Goal: Information Seeking & Learning: Learn about a topic

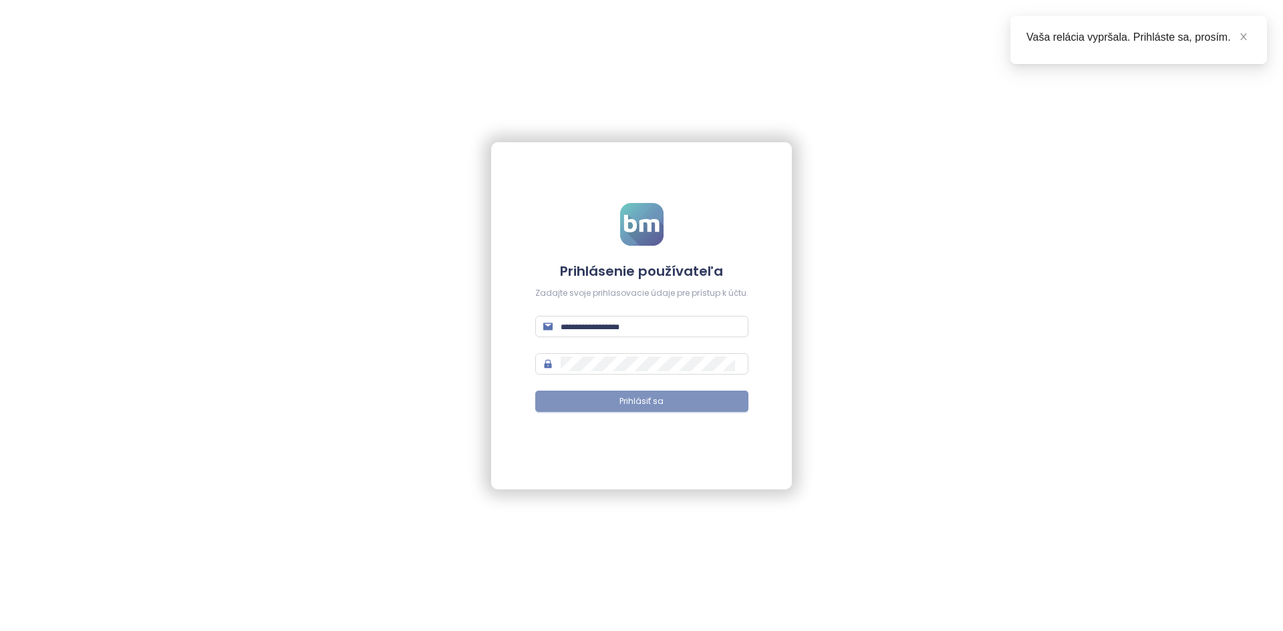
type input "**********"
click at [656, 399] on span "Prihlásiť sa" at bounding box center [641, 401] width 44 height 13
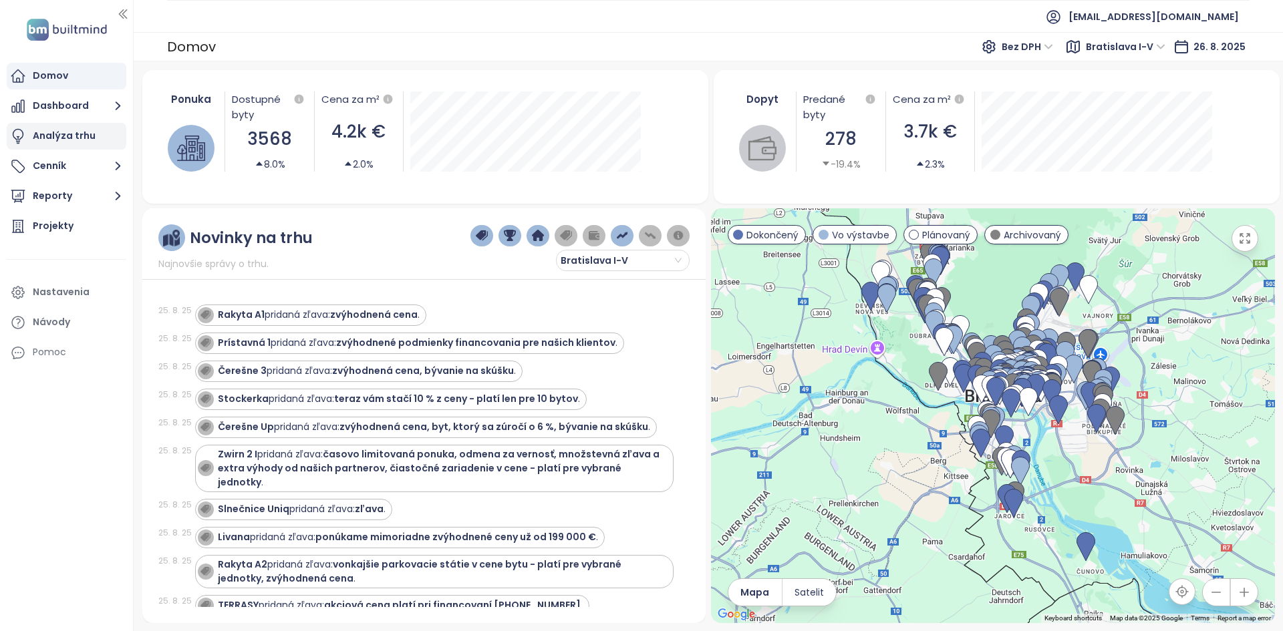
click at [64, 142] on div "Analýza trhu" at bounding box center [64, 136] width 63 height 17
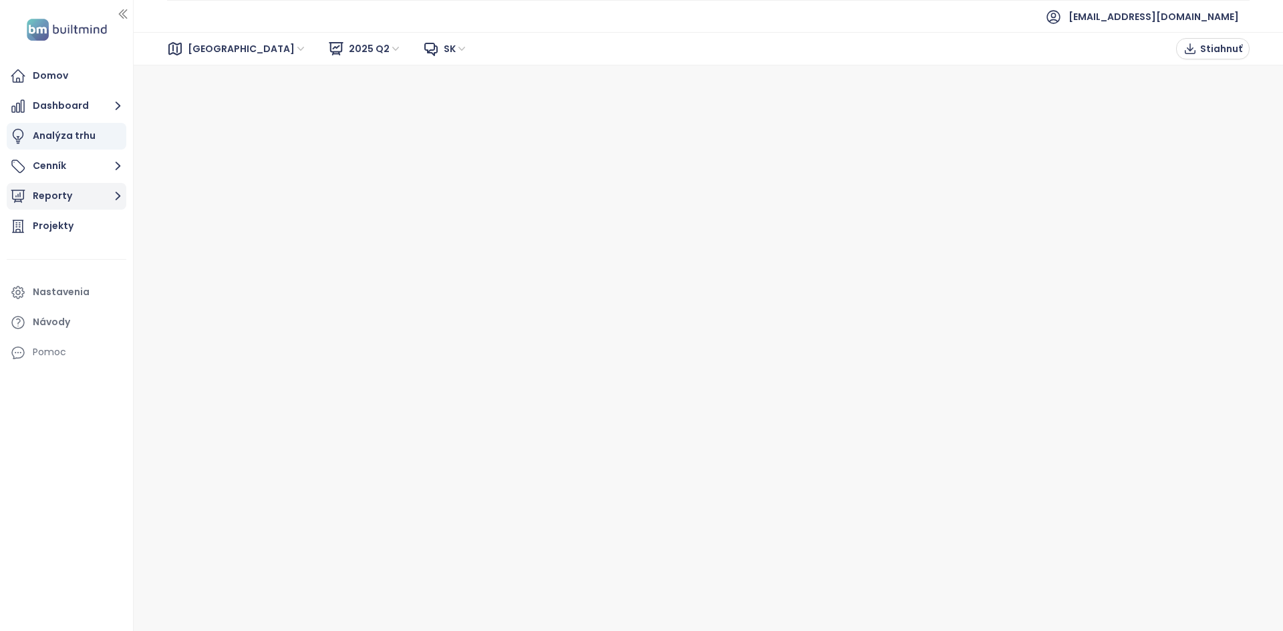
click at [47, 196] on button "Reporty" at bounding box center [67, 196] width 120 height 27
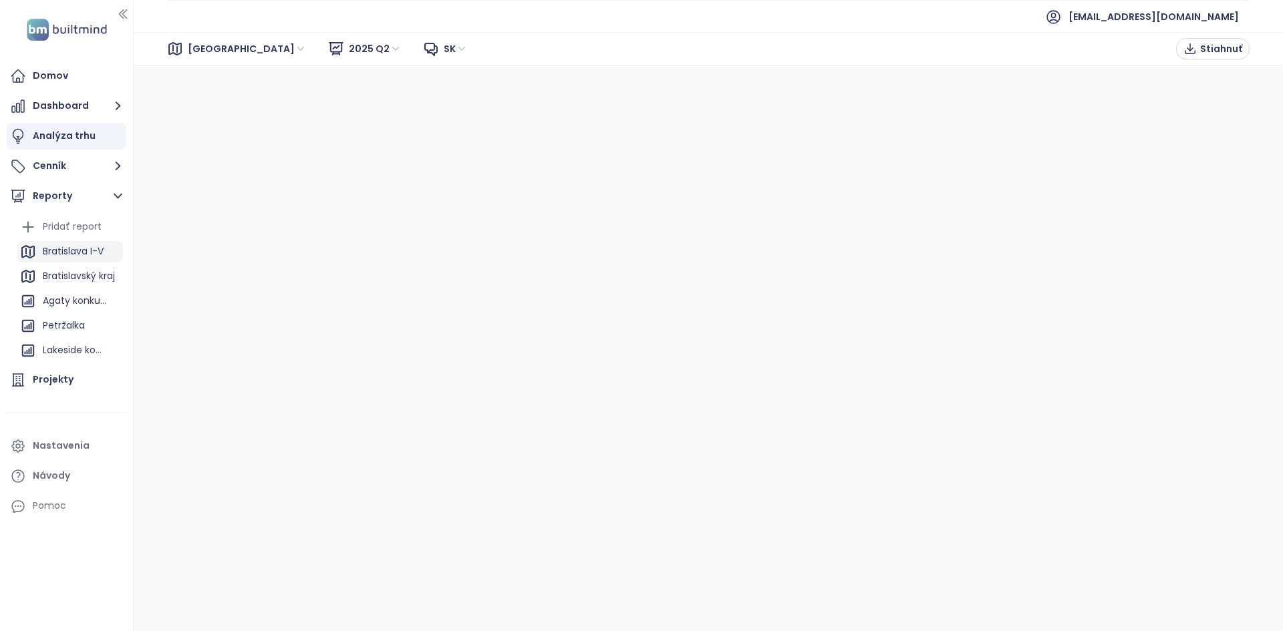
click at [65, 245] on div "Bratislava I-V" at bounding box center [73, 251] width 61 height 17
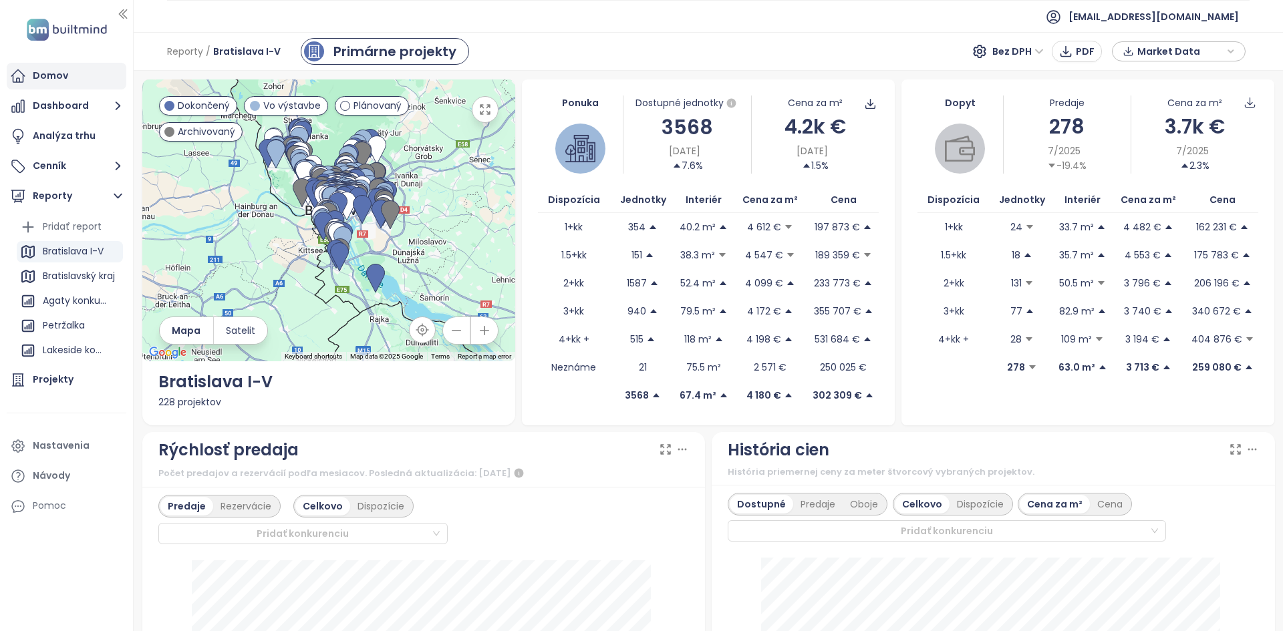
click at [67, 86] on div "Domov" at bounding box center [67, 76] width 120 height 27
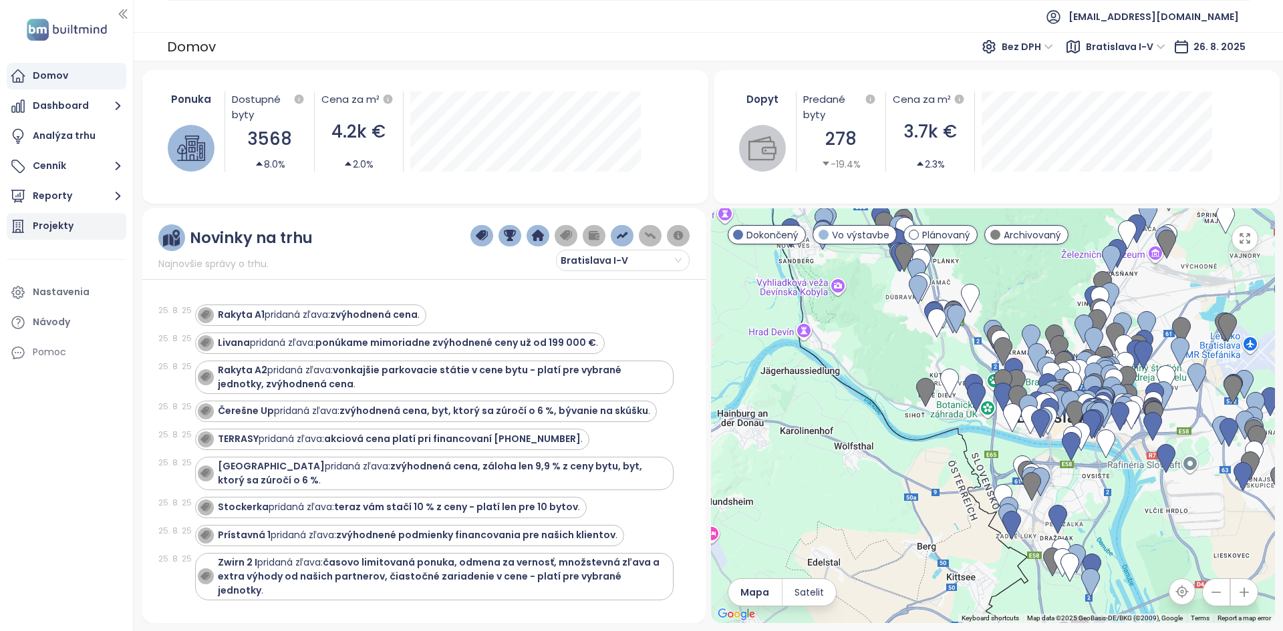
click at [69, 232] on div "Projekty" at bounding box center [53, 226] width 41 height 17
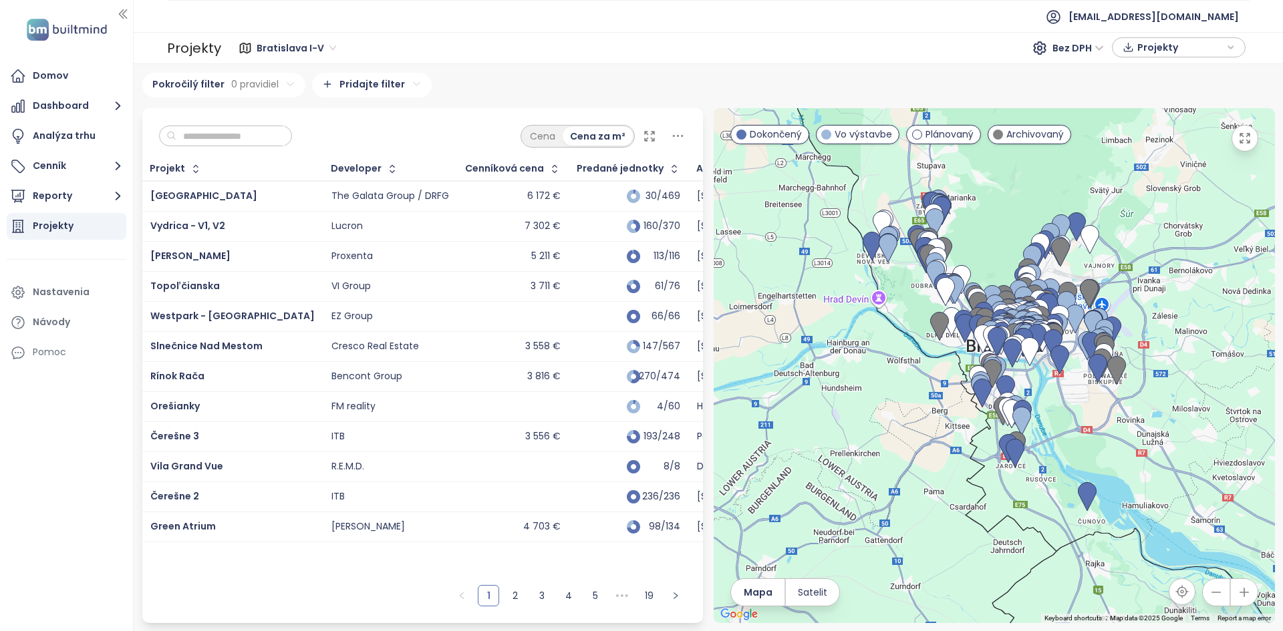
click at [228, 136] on input "text" at bounding box center [230, 136] width 108 height 20
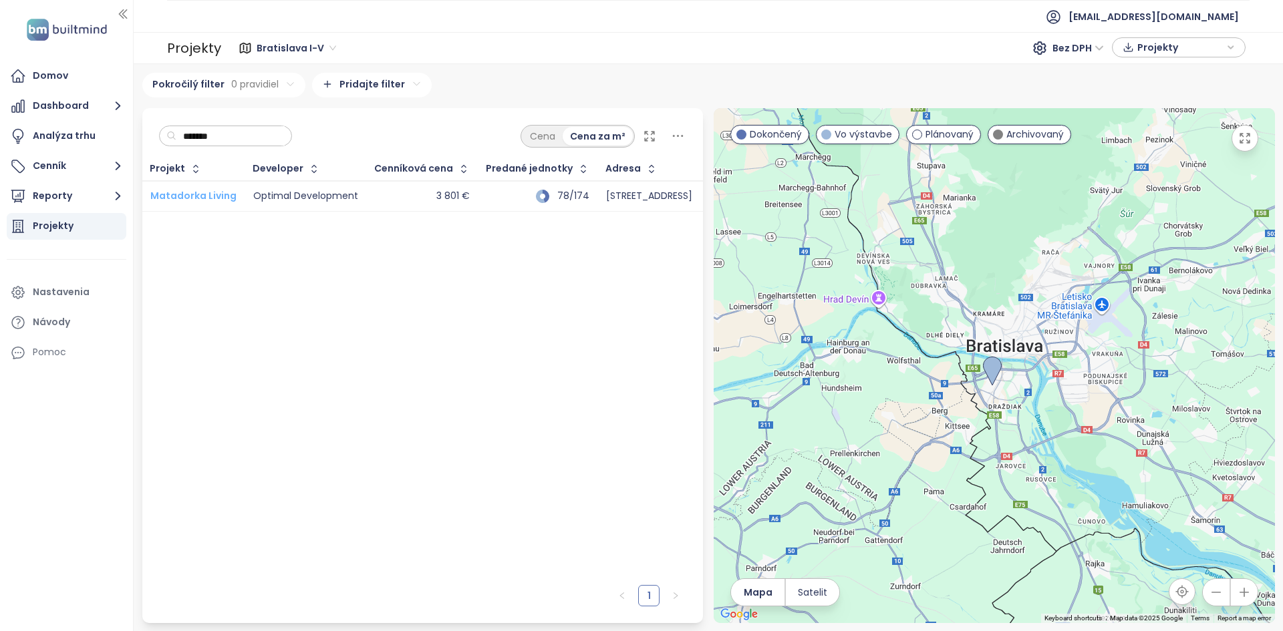
type input "*******"
click at [216, 193] on span "Matadorka Living" at bounding box center [193, 195] width 86 height 13
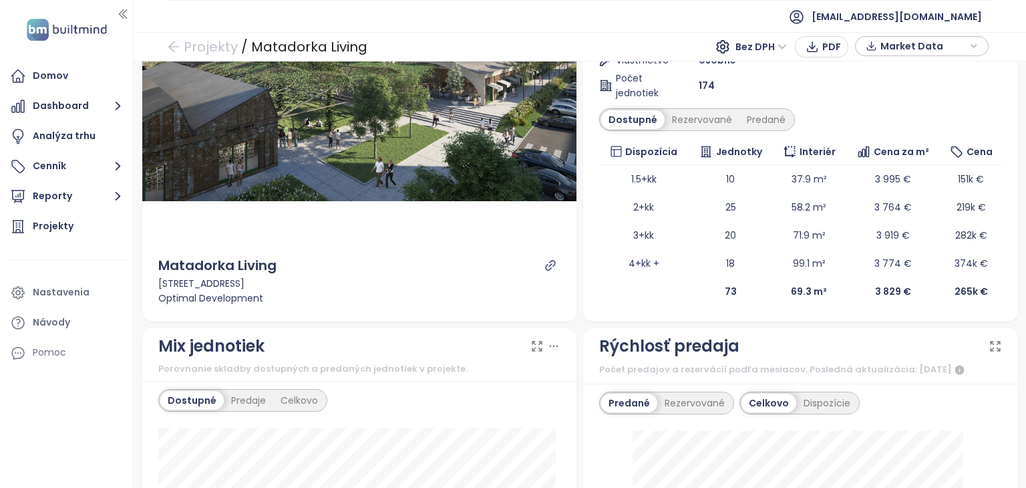
scroll to position [267, 0]
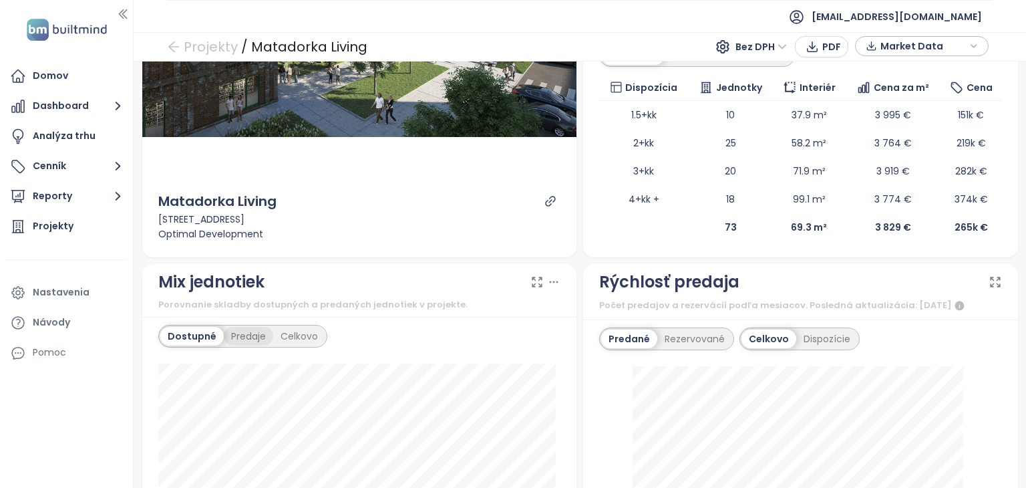
click at [243, 335] on div "Predaje" at bounding box center [248, 336] width 49 height 19
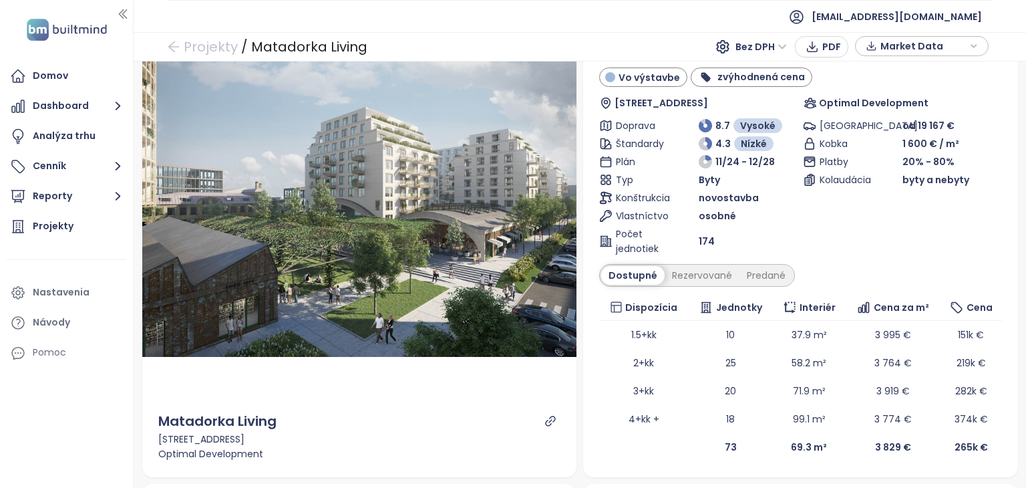
scroll to position [0, 0]
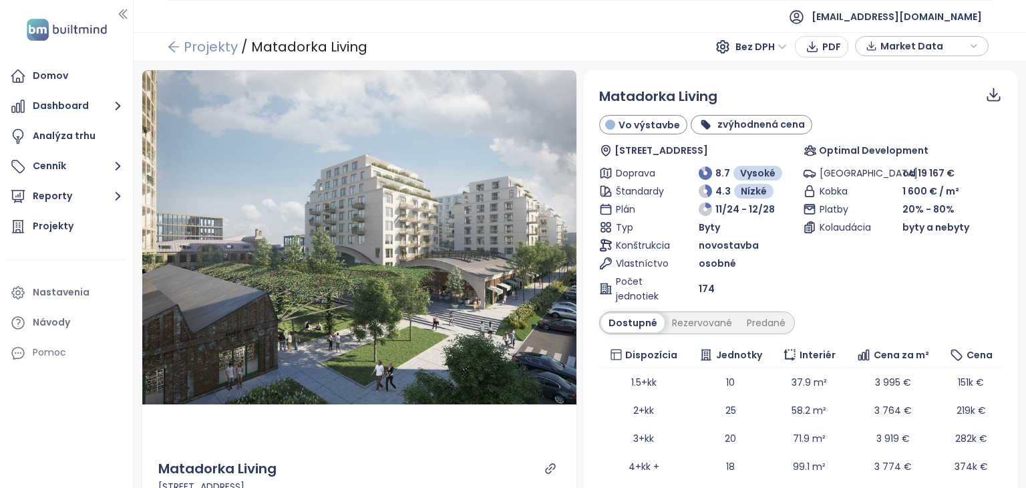
click at [179, 43] on icon "arrow-left" at bounding box center [173, 46] width 13 height 13
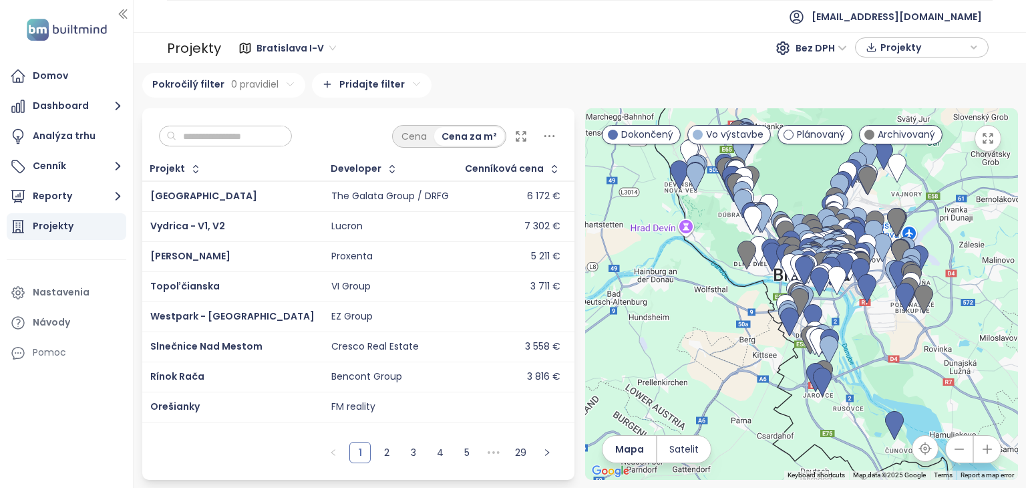
click at [232, 134] on input "text" at bounding box center [230, 136] width 108 height 20
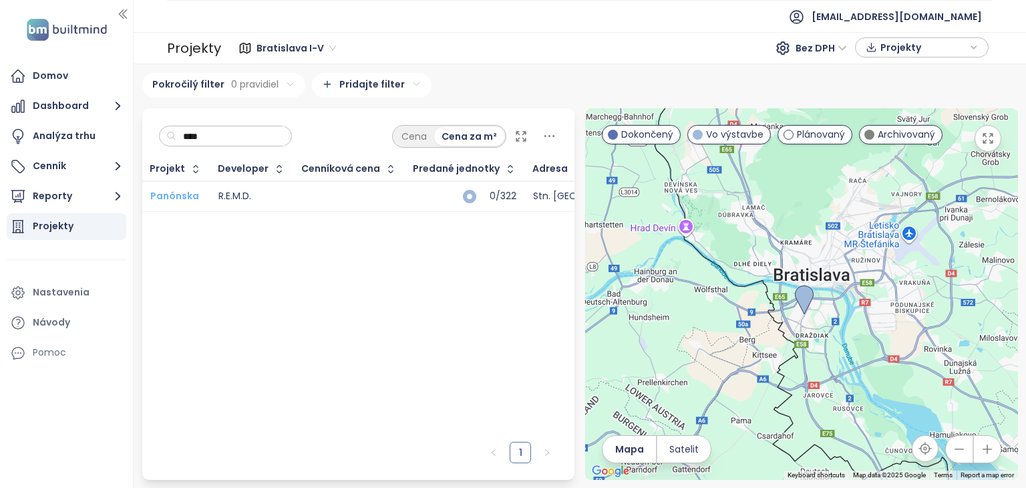
type input "****"
click at [178, 190] on span "Panónska" at bounding box center [174, 195] width 49 height 13
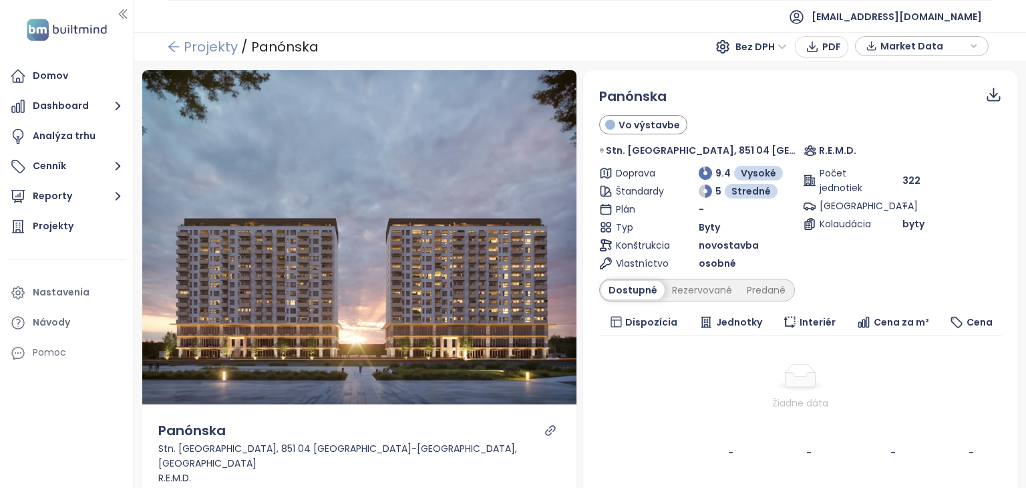
click at [202, 43] on link "Projekty" at bounding box center [202, 47] width 71 height 24
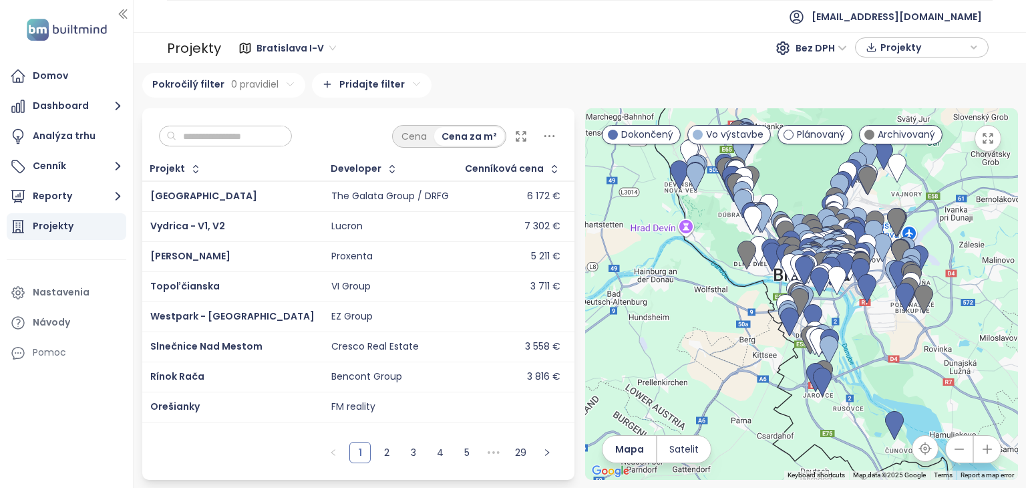
click at [228, 131] on input "text" at bounding box center [230, 136] width 108 height 20
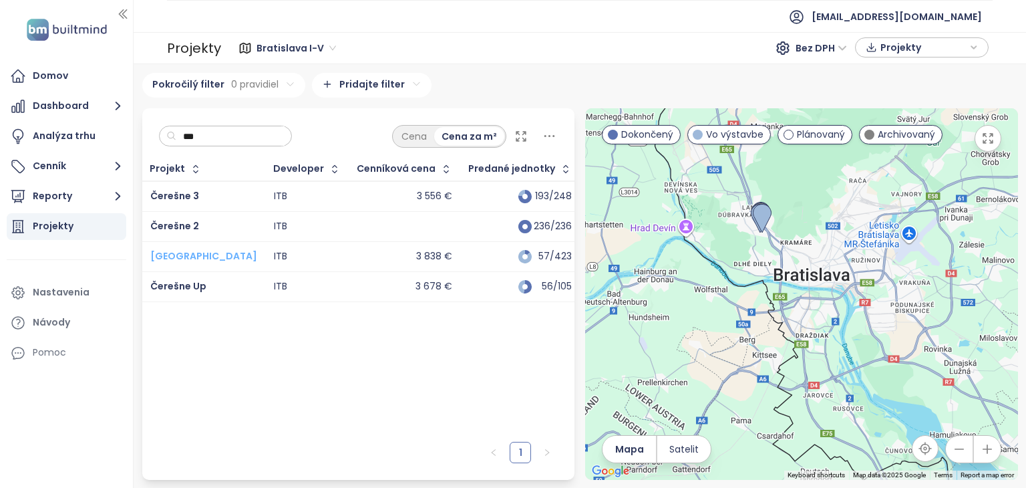
type input "***"
click at [174, 260] on span "[GEOGRAPHIC_DATA]" at bounding box center [203, 255] width 107 height 13
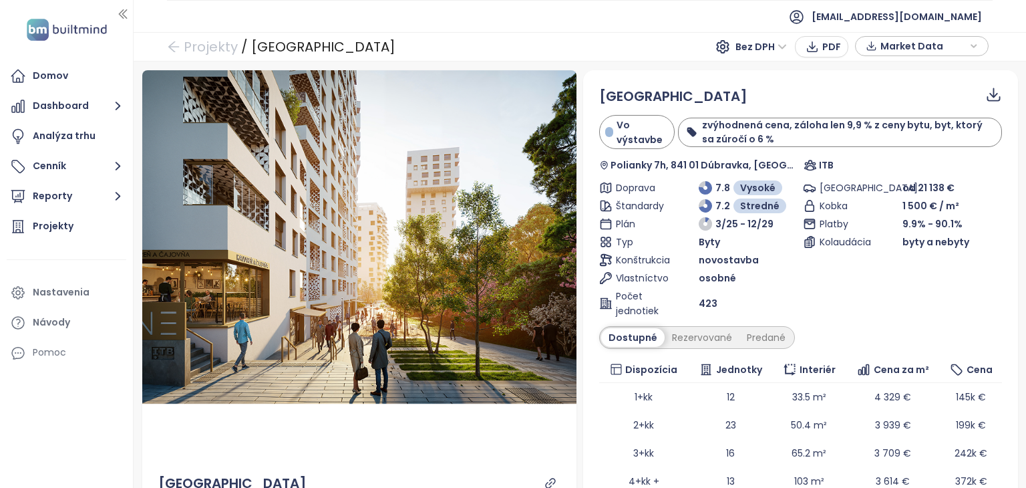
scroll to position [134, 0]
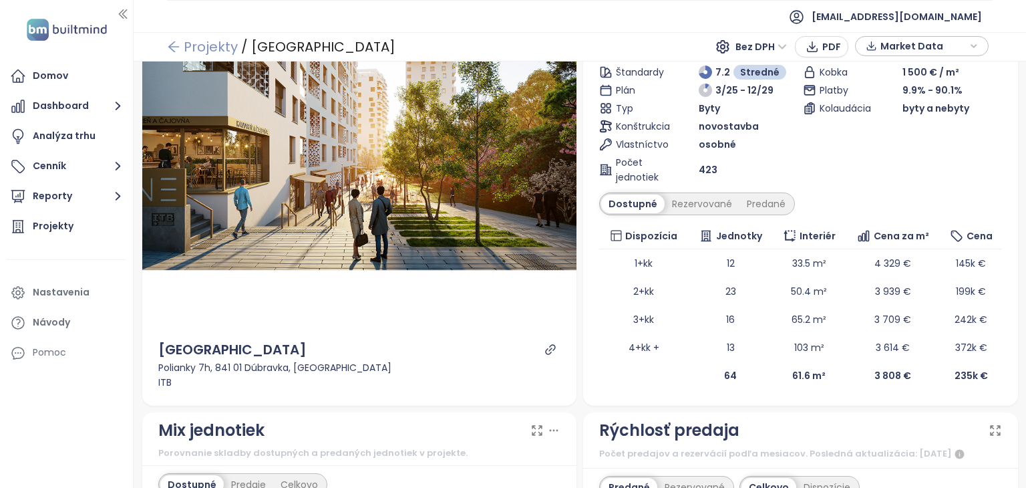
click at [197, 40] on link "Projekty" at bounding box center [202, 47] width 71 height 24
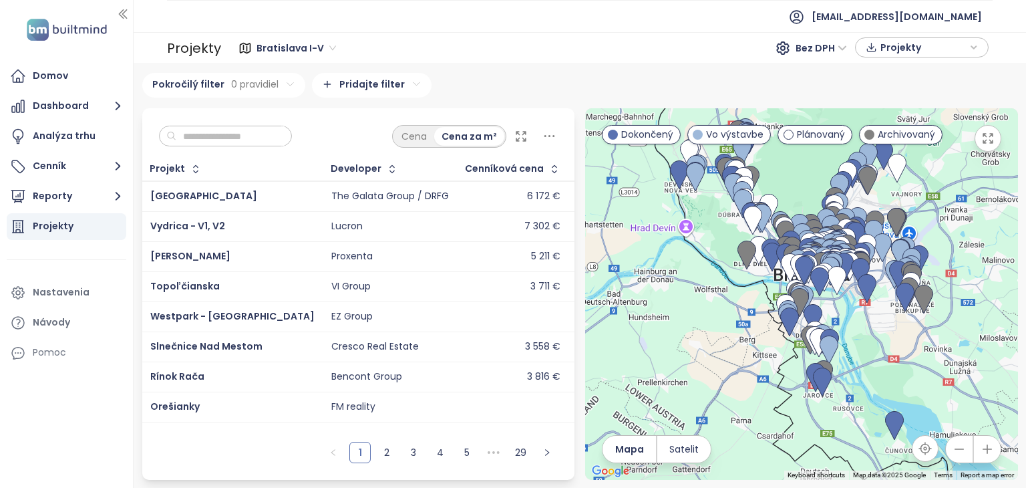
click at [249, 140] on input "text" at bounding box center [230, 136] width 108 height 20
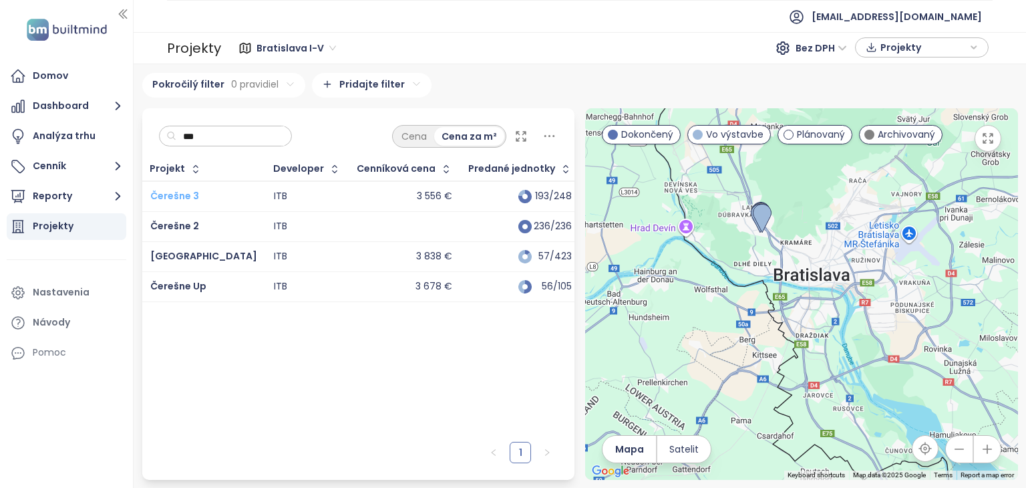
type input "***"
click at [168, 190] on span "Čerešne 3" at bounding box center [174, 195] width 49 height 13
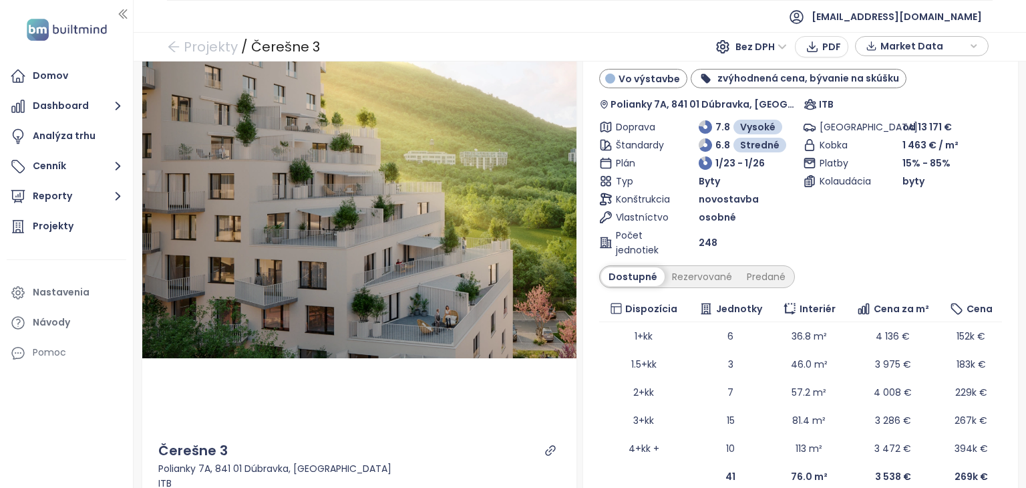
scroll to position [134, 0]
